Goal: Task Accomplishment & Management: Use online tool/utility

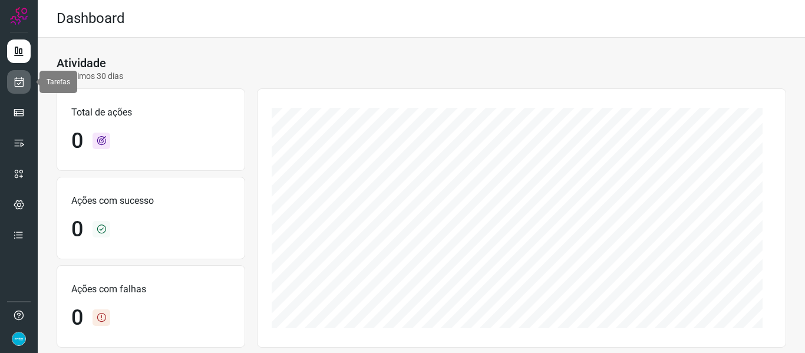
click at [15, 87] on icon at bounding box center [19, 82] width 12 height 12
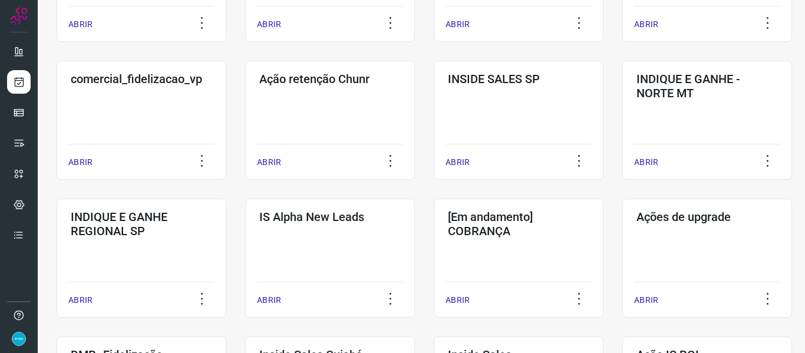
scroll to position [607, 0]
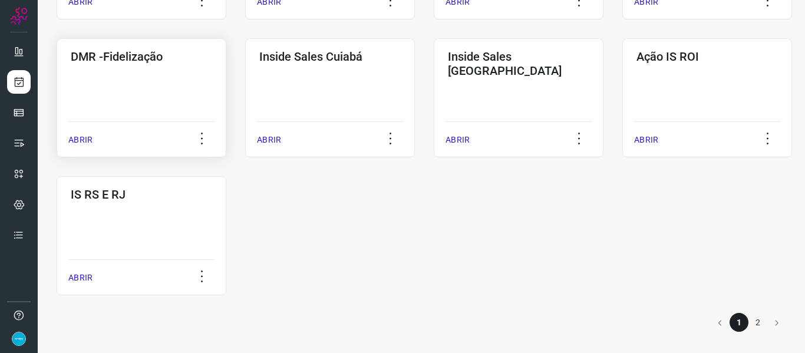
click at [83, 136] on p "ABRIR" at bounding box center [80, 140] width 24 height 12
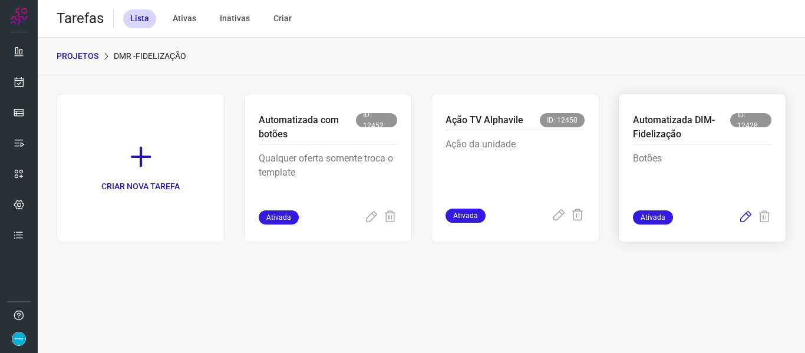
click at [740, 219] on icon at bounding box center [745, 217] width 14 height 14
click at [746, 215] on icon at bounding box center [745, 217] width 14 height 14
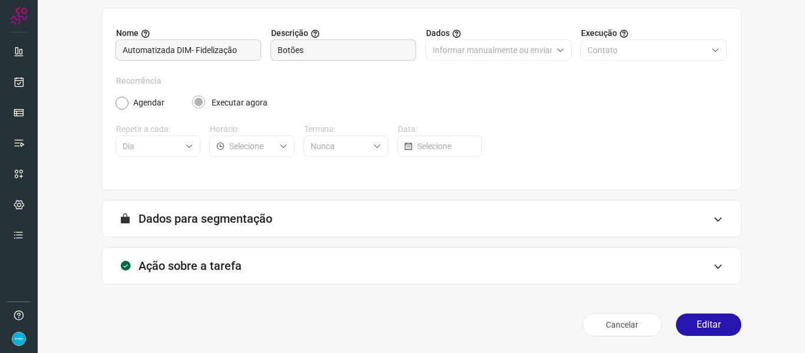
scroll to position [107, 0]
click at [703, 326] on button "Editar" at bounding box center [708, 324] width 65 height 22
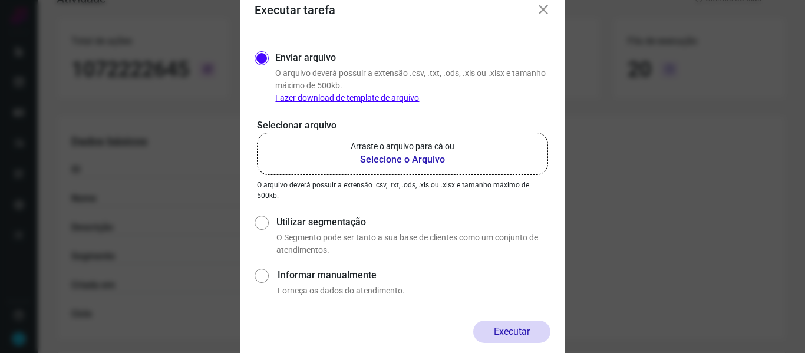
click at [418, 157] on b "Selecione o Arquivo" at bounding box center [403, 160] width 104 height 14
click at [0, 0] on input "Arraste o arquivo para cá ou Selecione o Arquivo" at bounding box center [0, 0] width 0 height 0
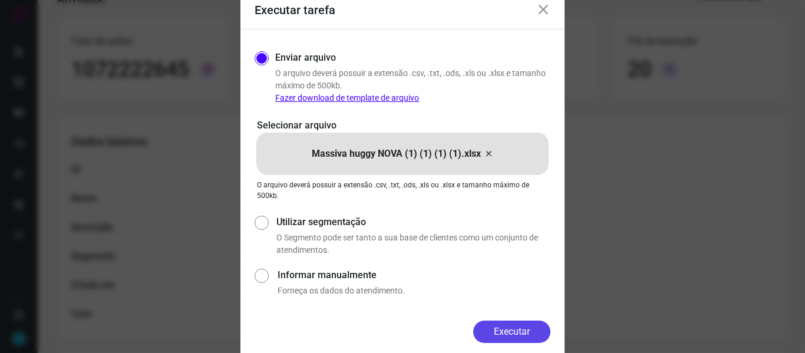
click at [514, 329] on button "Executar" at bounding box center [511, 332] width 77 height 22
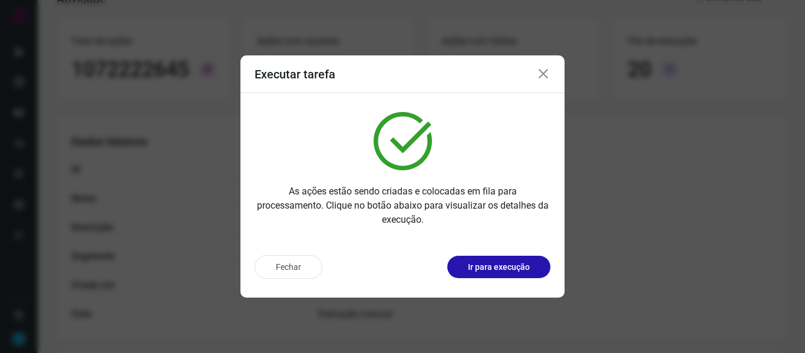
click at [548, 69] on icon at bounding box center [543, 74] width 14 height 14
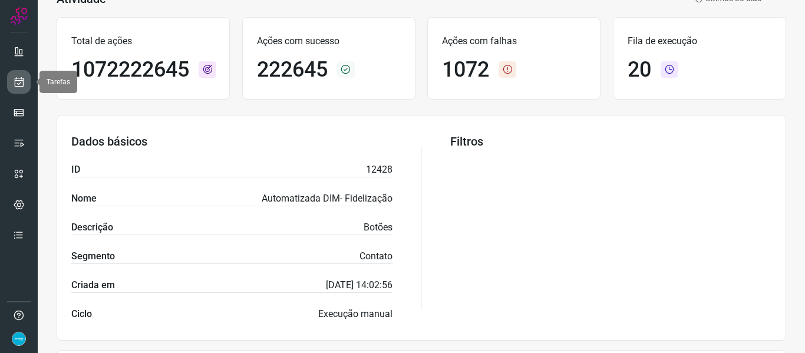
click at [15, 78] on icon at bounding box center [19, 82] width 12 height 12
